Goal: Information Seeking & Learning: Learn about a topic

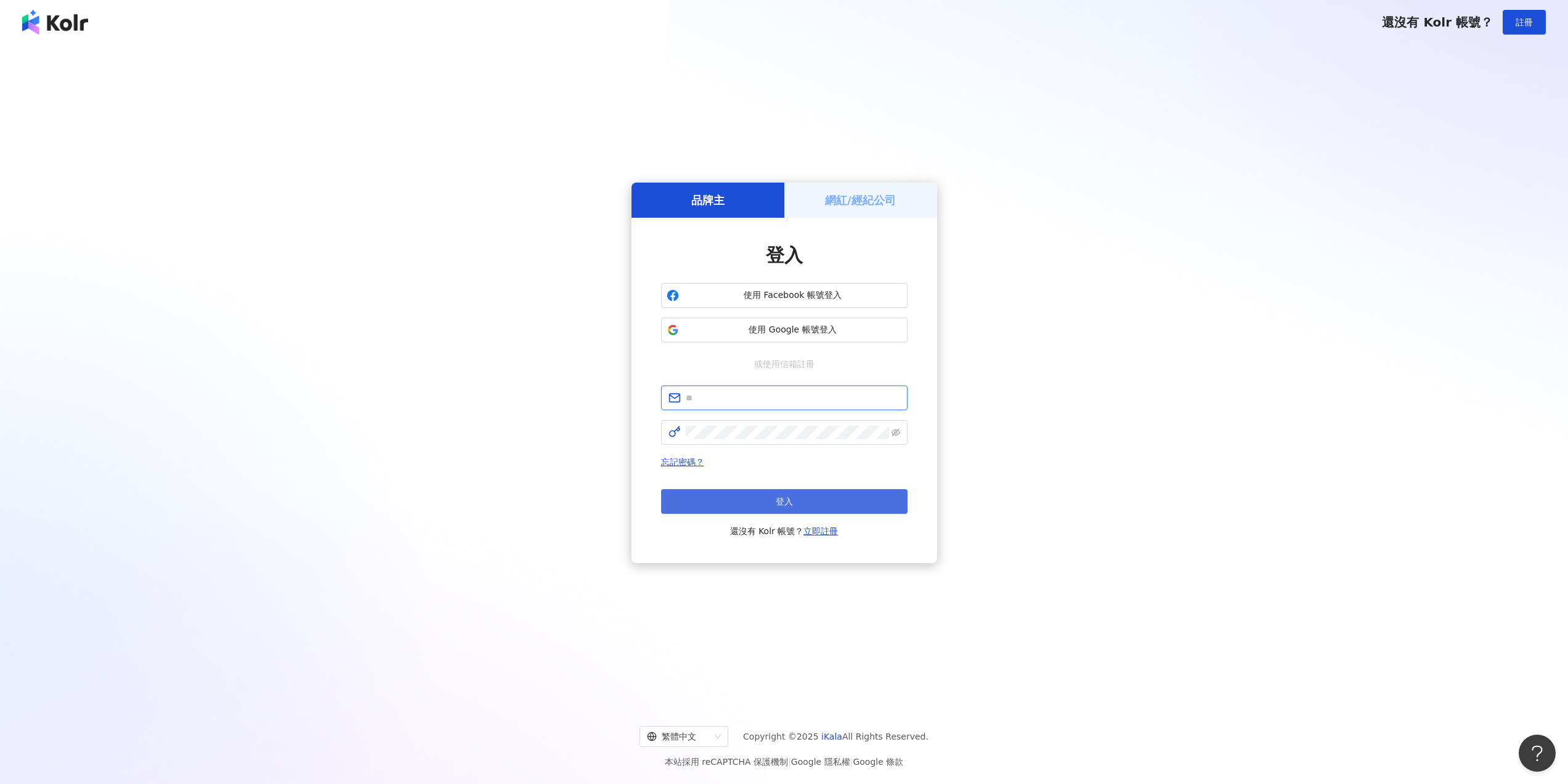
type input "**********"
click at [764, 500] on button "登入" at bounding box center [784, 501] width 247 height 25
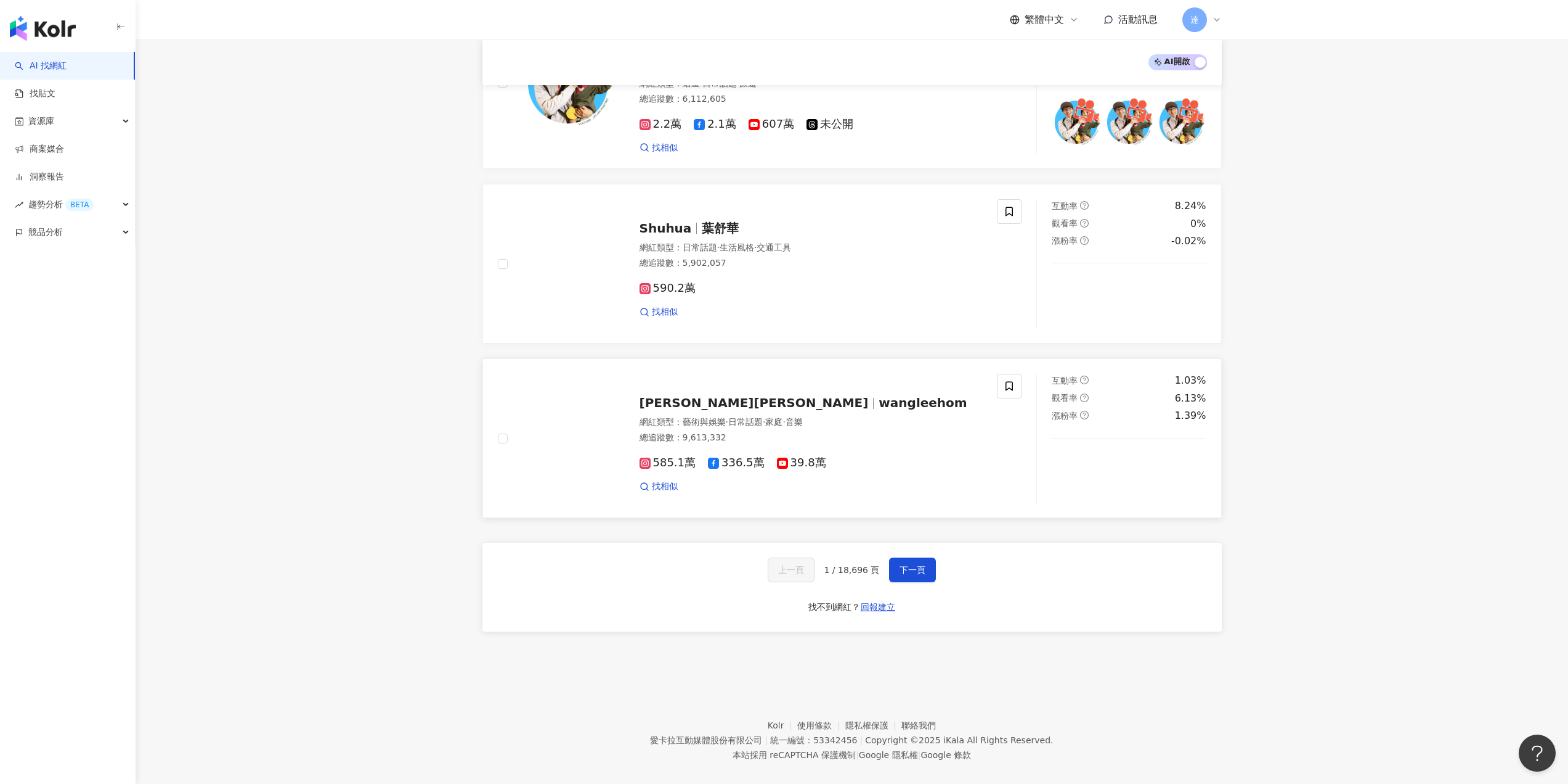
scroll to position [1786, 0]
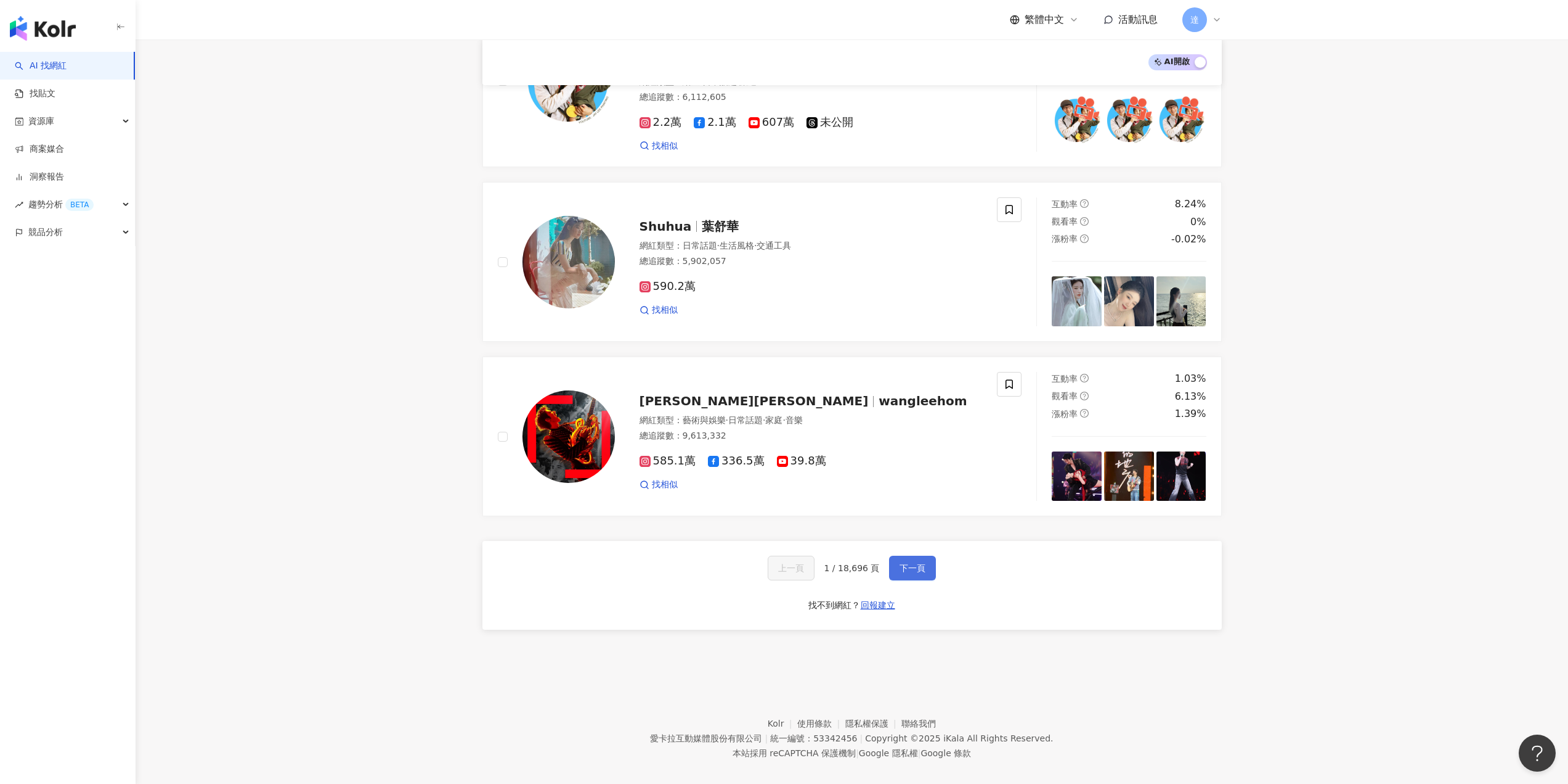
click at [901, 563] on span "下一頁" at bounding box center [913, 568] width 26 height 10
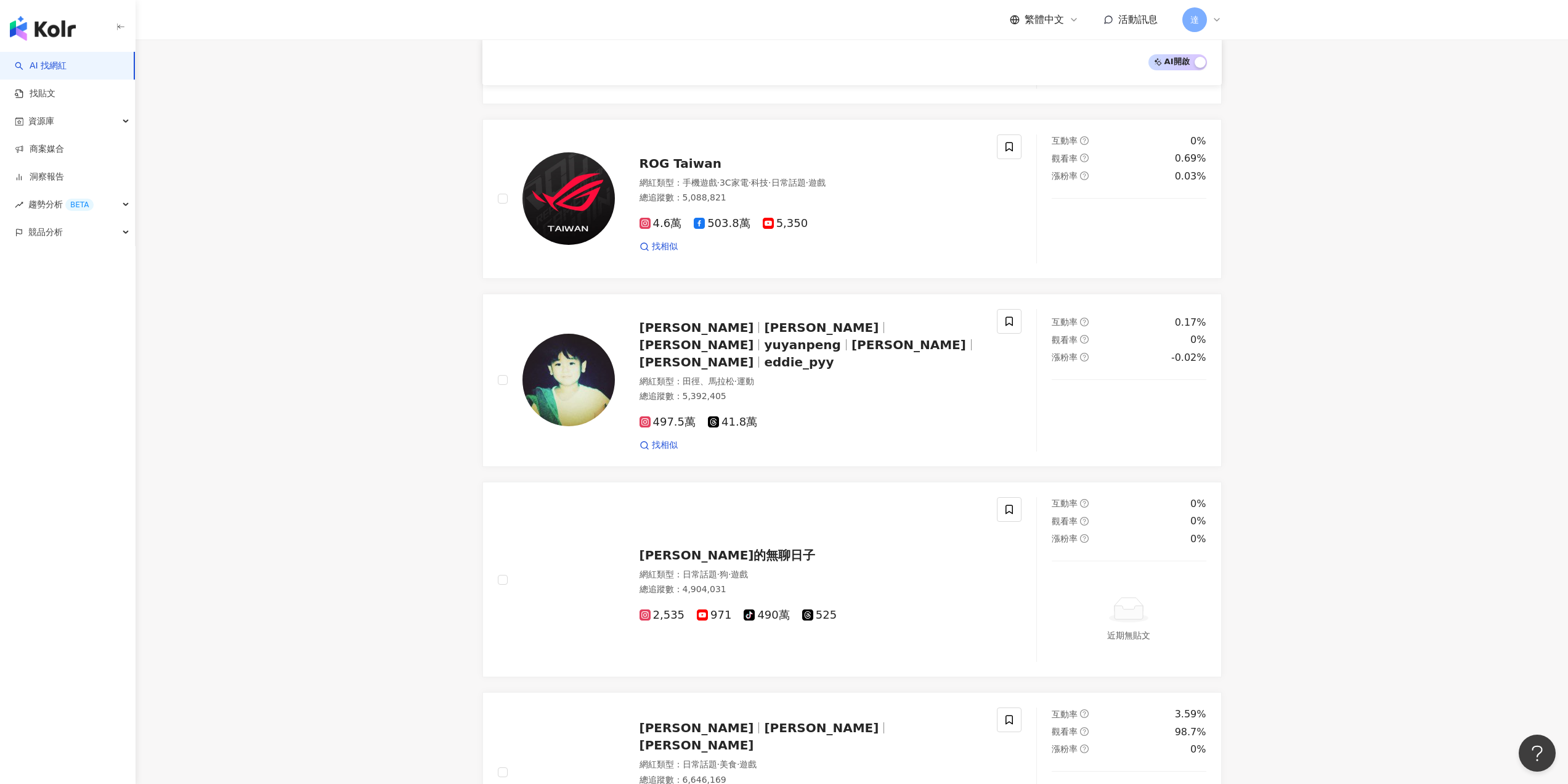
scroll to position [1822, 0]
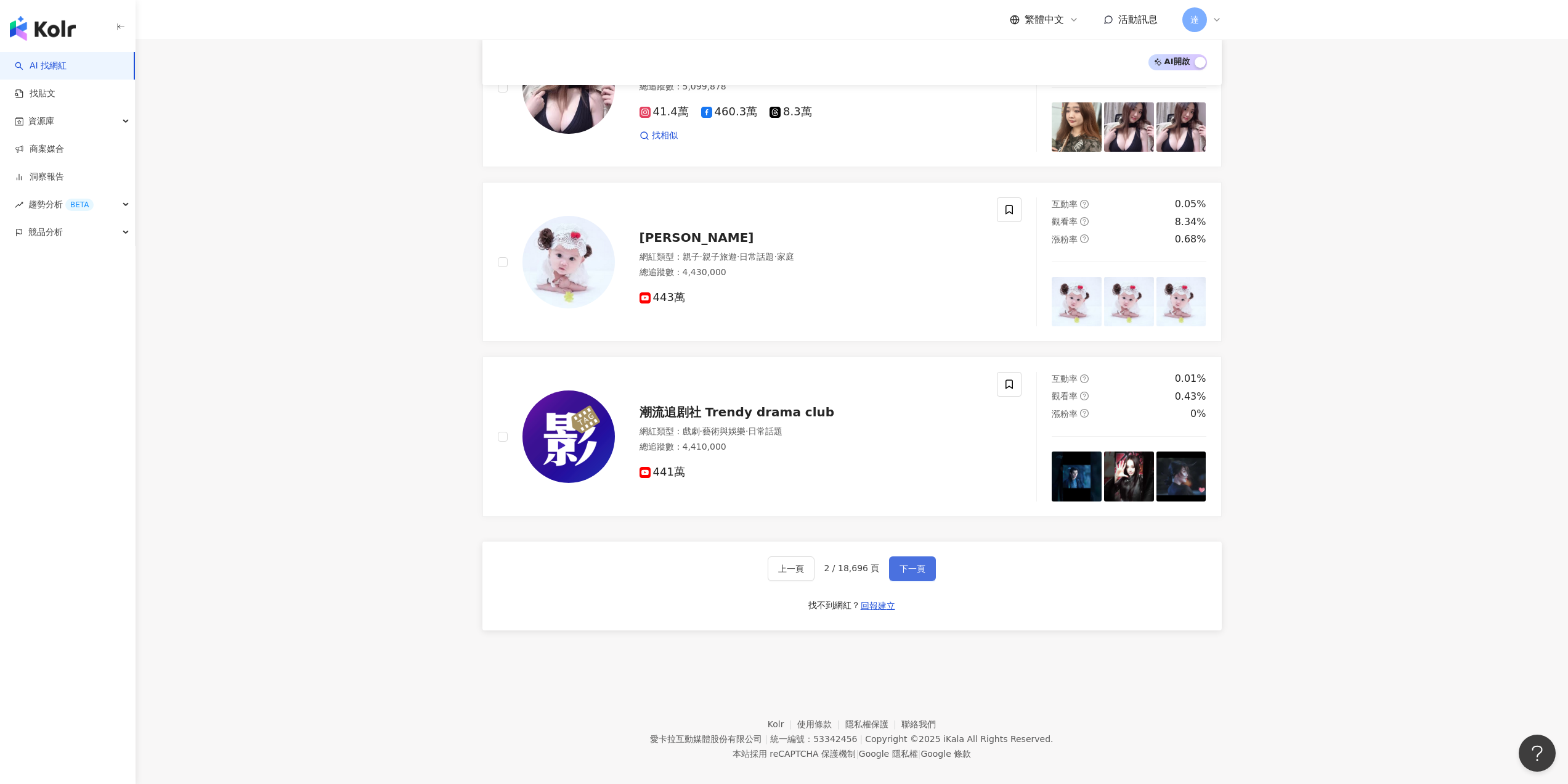
click at [915, 563] on span "下一頁" at bounding box center [913, 568] width 26 height 10
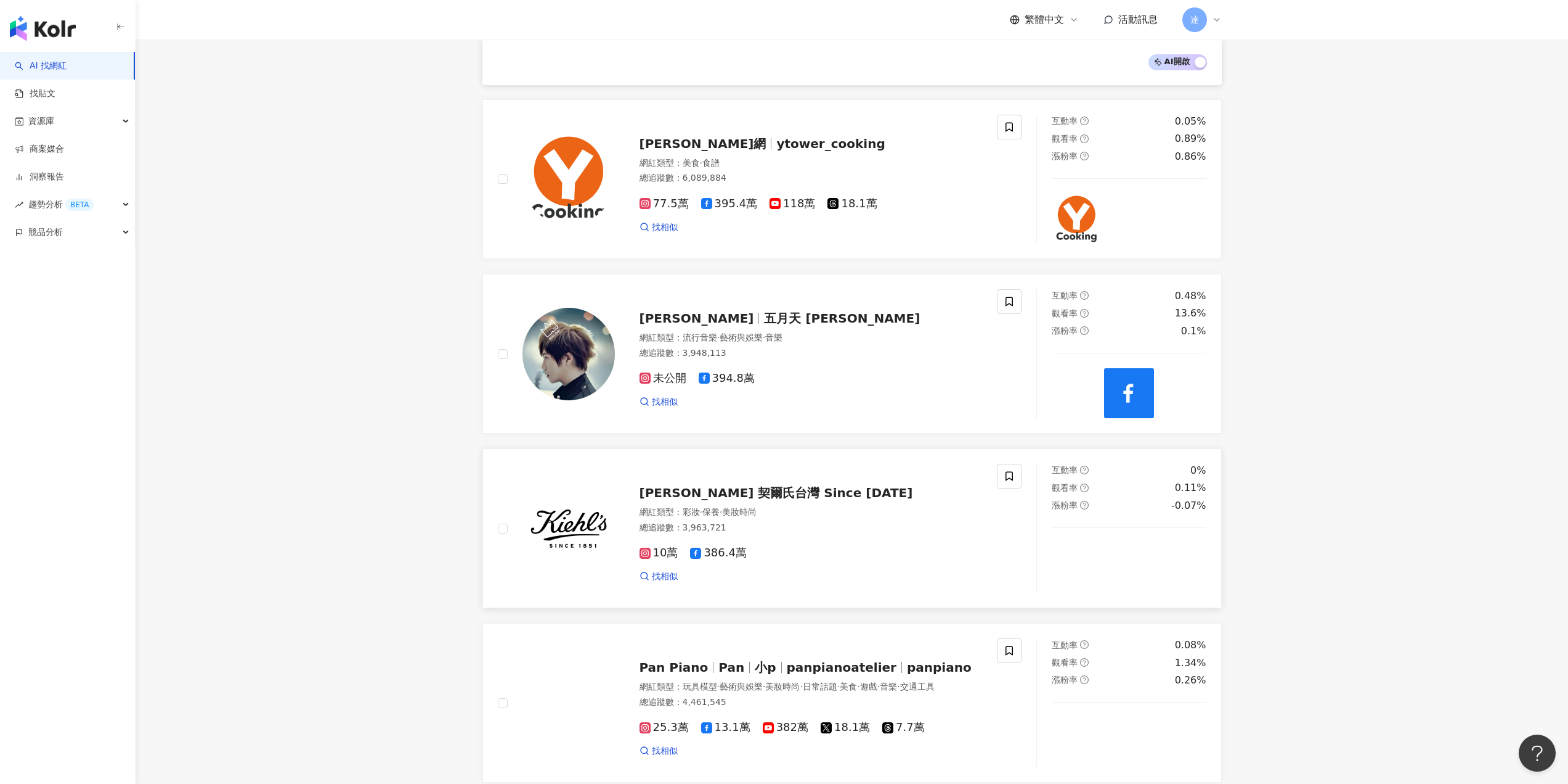
scroll to position [1786, 0]
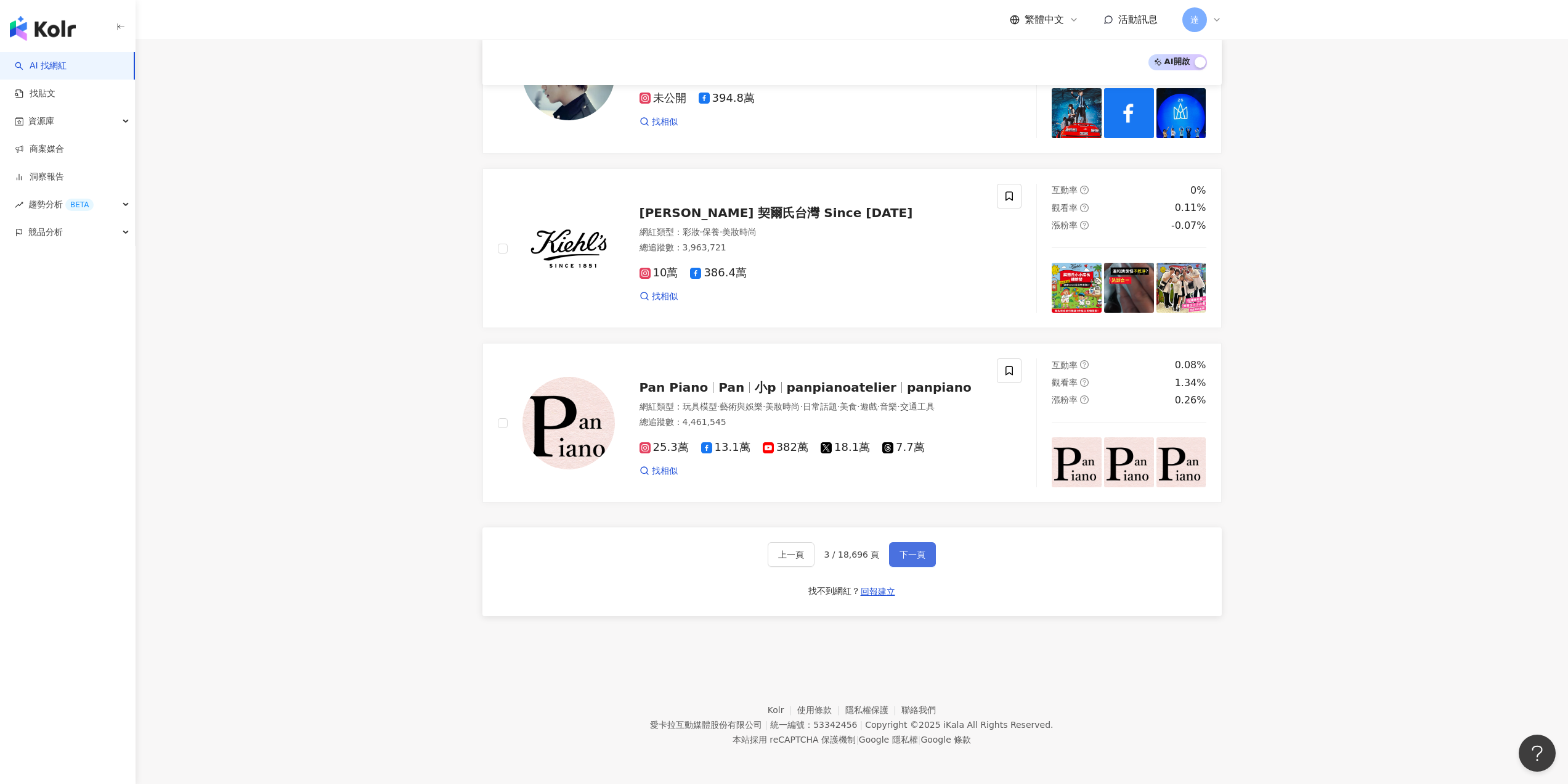
click at [909, 562] on button "下一頁" at bounding box center [912, 554] width 47 height 25
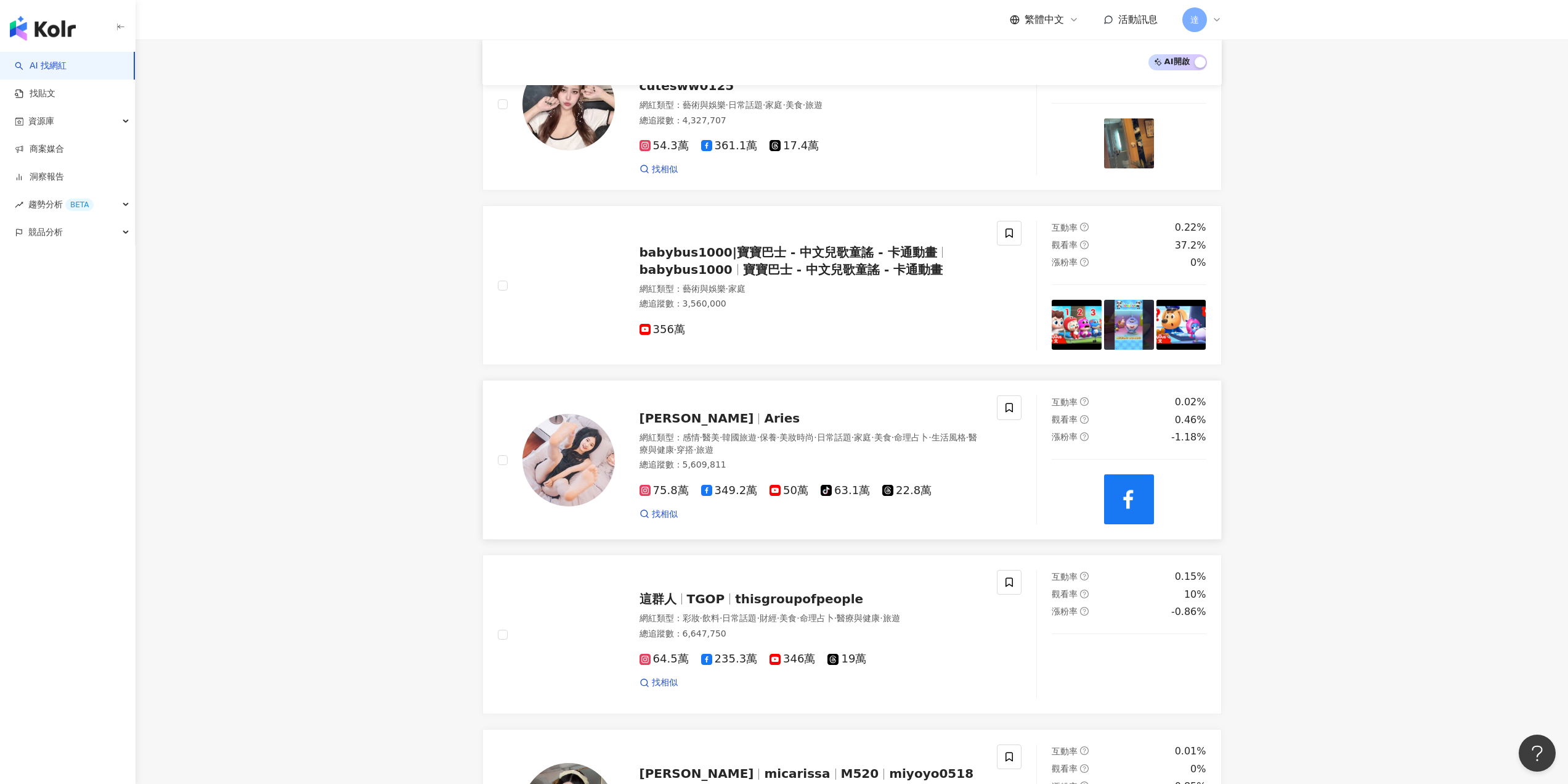
scroll to position [1355, 0]
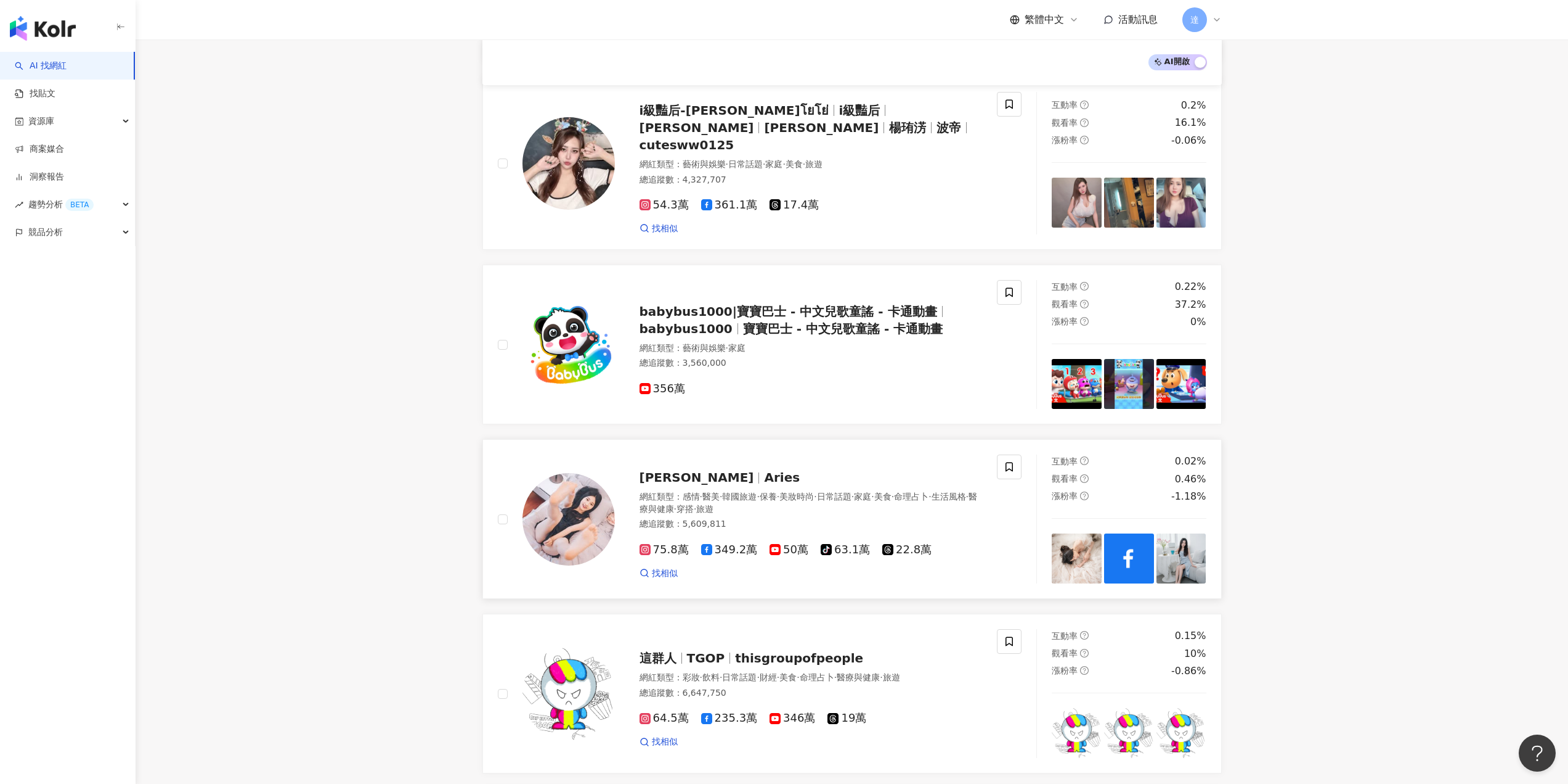
click at [640, 472] on span "[PERSON_NAME]" at bounding box center [697, 477] width 115 height 15
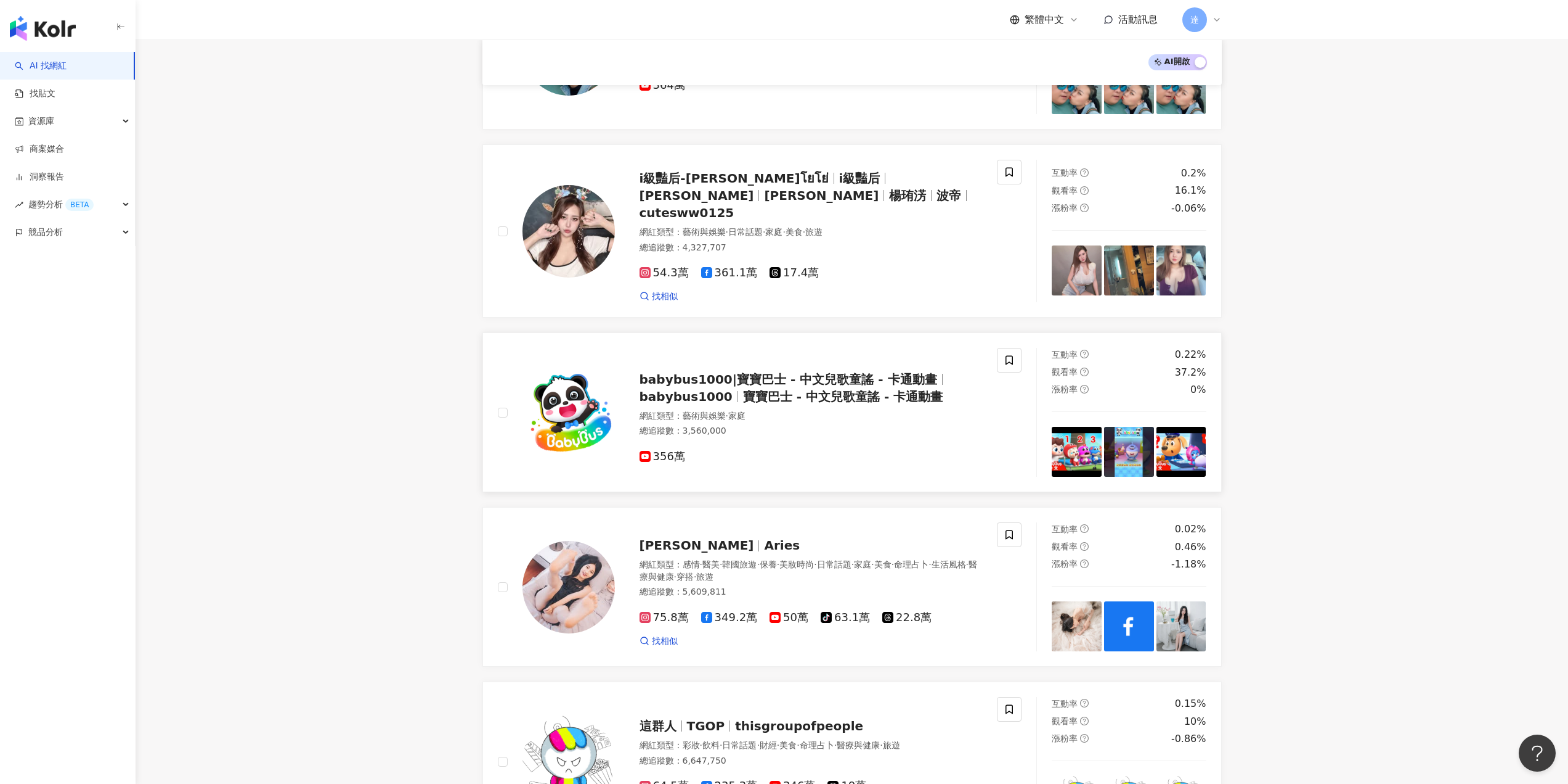
scroll to position [1169, 0]
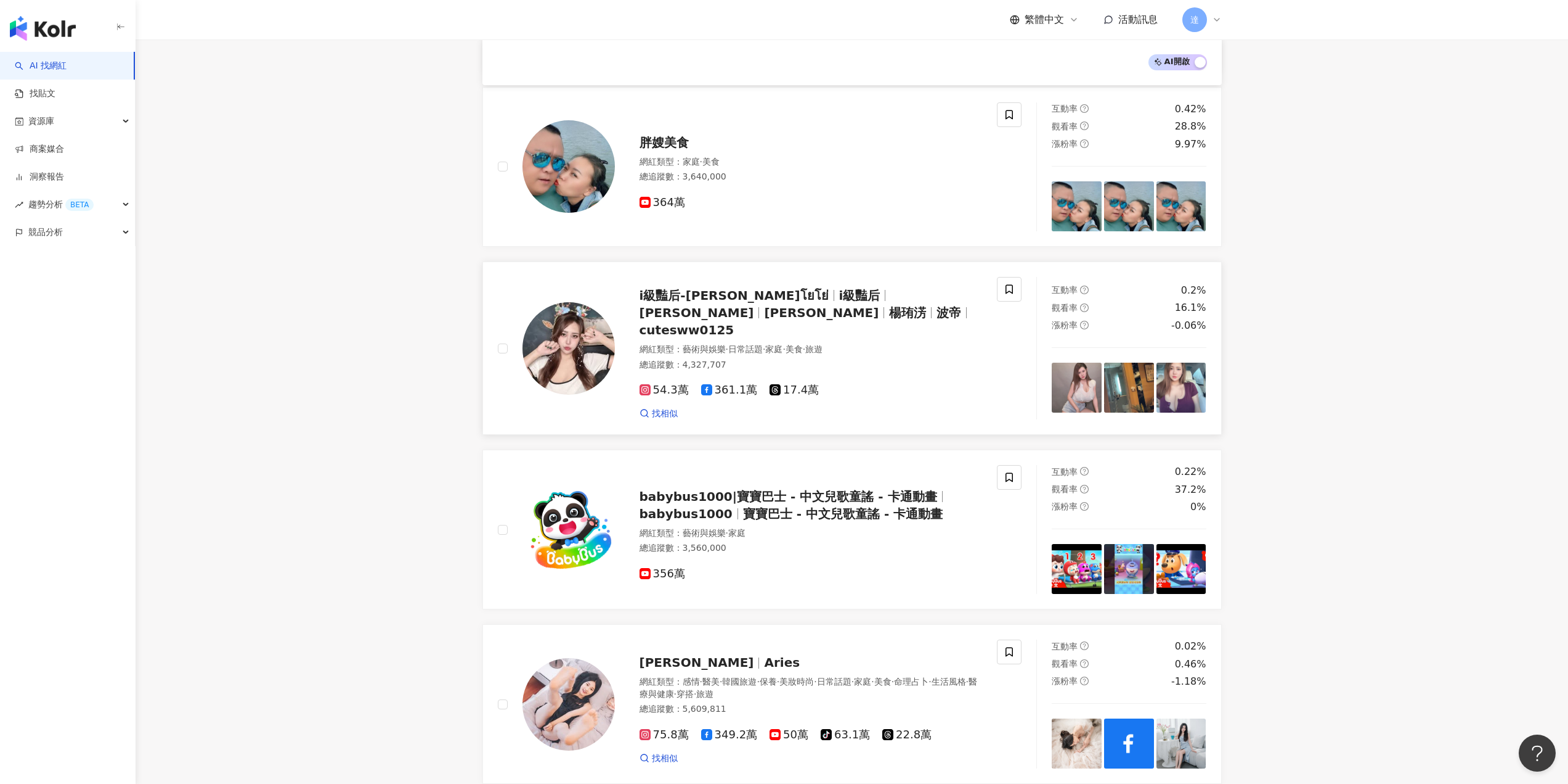
click at [838, 305] on span "[PERSON_NAME]" at bounding box center [821, 312] width 115 height 15
